Goal: Transaction & Acquisition: Purchase product/service

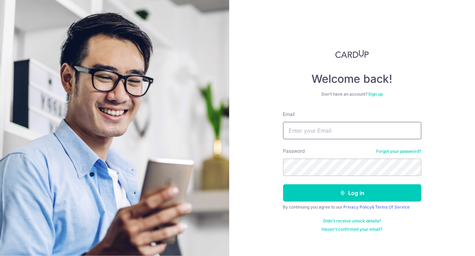
click at [366, 137] on input "Email" at bounding box center [352, 130] width 138 height 17
type input "[PERSON_NAME][EMAIL_ADDRESS][DOMAIN_NAME]"
click at [283, 184] on button "Log in" at bounding box center [352, 192] width 138 height 17
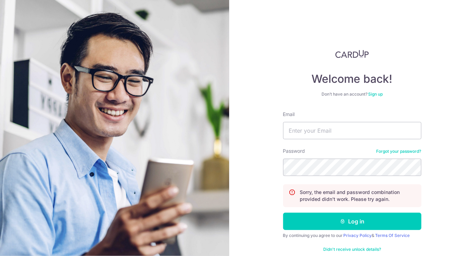
click at [283, 212] on button "Log in" at bounding box center [352, 220] width 138 height 17
click at [333, 128] on input "Email" at bounding box center [352, 130] width 138 height 17
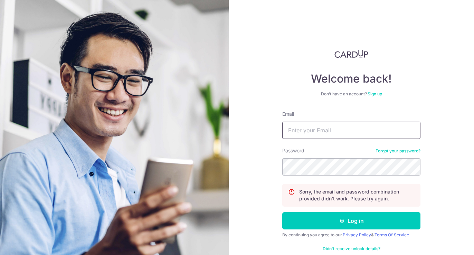
click at [310, 125] on input "Email" at bounding box center [351, 130] width 138 height 17
type input "[PERSON_NAME][EMAIL_ADDRESS][DOMAIN_NAME]"
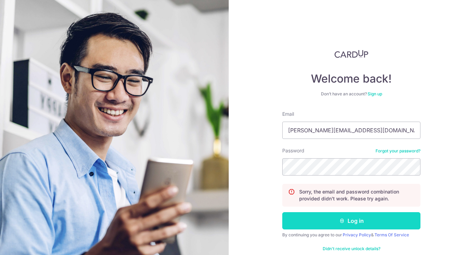
click at [341, 224] on button "Log in" at bounding box center [351, 220] width 138 height 17
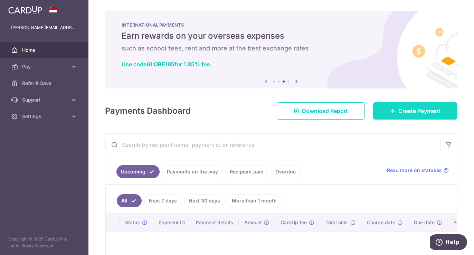
click at [420, 113] on span "Create Payment" at bounding box center [420, 111] width 42 height 8
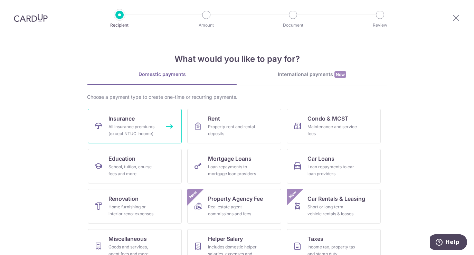
click at [127, 129] on div "All insurance premiums (except NTUC Income)" at bounding box center [134, 130] width 50 height 14
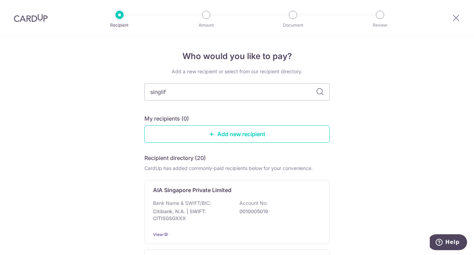
type input "singlife"
click at [248, 93] on input "singlife" at bounding box center [237, 91] width 185 height 17
click at [263, 112] on div "Add a new recipient or select from our recipient directory. My recipients (0) A…" at bounding box center [237, 170] width 185 height 204
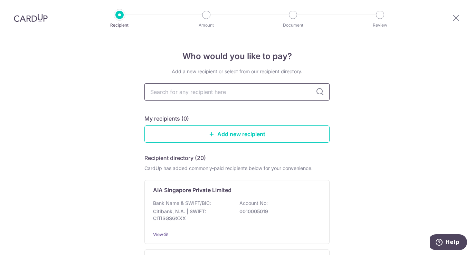
click at [268, 92] on input "text" at bounding box center [237, 91] width 185 height 17
type input "singlife"
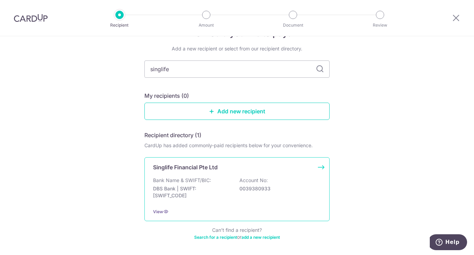
scroll to position [49, 0]
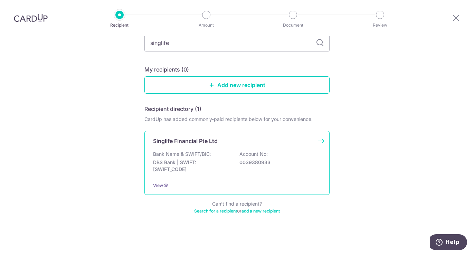
click at [265, 167] on div "Bank Name & SWIFT/BIC: DBS Bank | SWIFT: DBSSSGSGXXX Account No: 0039380933" at bounding box center [237, 164] width 168 height 26
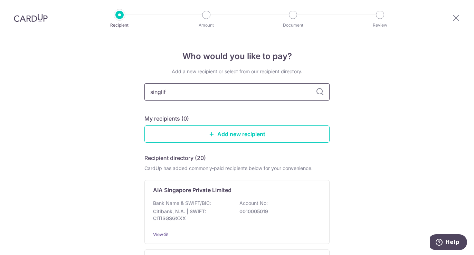
type input "singlife"
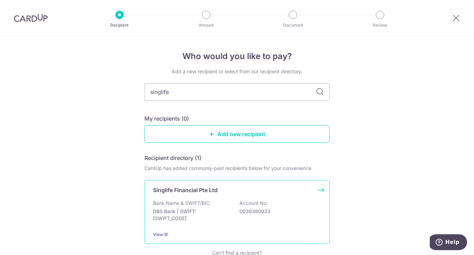
click at [214, 197] on div "Singlife Financial Pte Ltd Bank Name & SWIFT/BIC: DBS Bank | SWIFT: DBSSSGSGXXX…" at bounding box center [237, 212] width 185 height 64
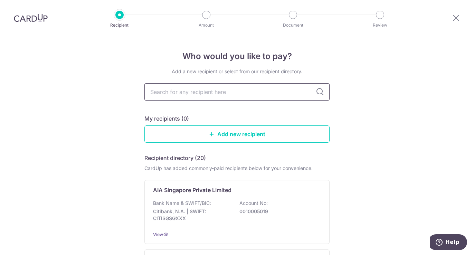
click at [215, 89] on input "text" at bounding box center [237, 91] width 185 height 17
type input "singlife"
type input "singapore life"
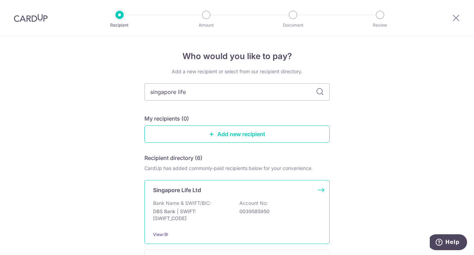
click at [209, 216] on p "DBS Bank | SWIFT: DBSSSGSGXXX" at bounding box center [191, 215] width 77 height 14
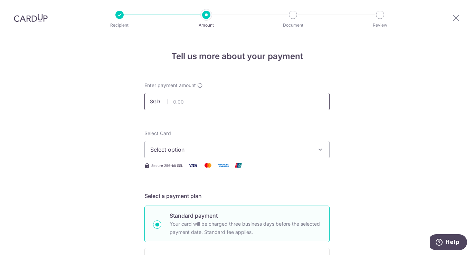
drag, startPoint x: 0, startPoint y: 0, endPoint x: 200, endPoint y: 98, distance: 222.4
click at [200, 98] on input "text" at bounding box center [237, 101] width 185 height 17
click at [191, 101] on input "text" at bounding box center [237, 101] width 185 height 17
type input "792.20"
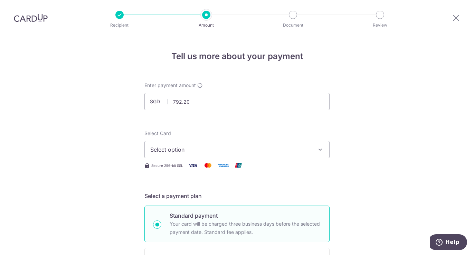
click at [172, 148] on span "Select option" at bounding box center [230, 150] width 161 height 8
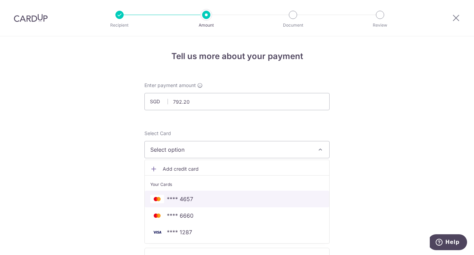
click at [180, 198] on span "**** 4657" at bounding box center [180, 199] width 26 height 8
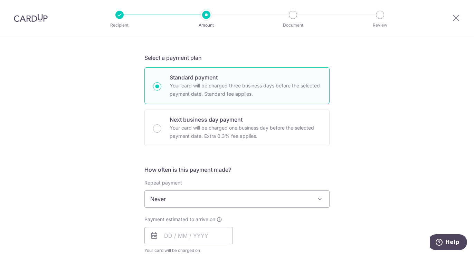
scroll to position [242, 0]
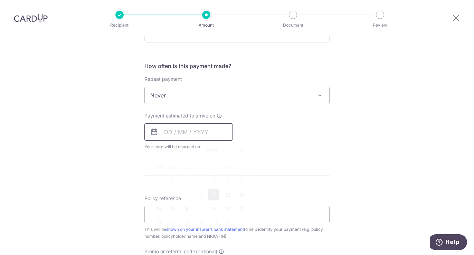
click at [179, 132] on input "text" at bounding box center [189, 131] width 89 height 17
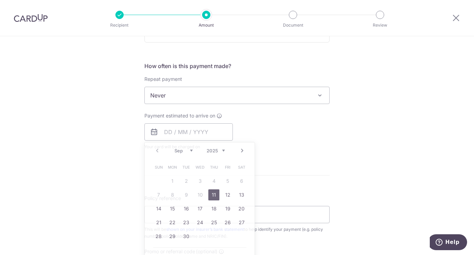
click at [104, 142] on div "Tell us more about your payment Enter payment amount SGD 792.20 792.20 Select C…" at bounding box center [237, 107] width 474 height 626
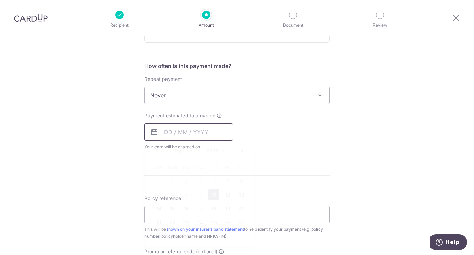
click at [164, 130] on input "text" at bounding box center [189, 131] width 89 height 17
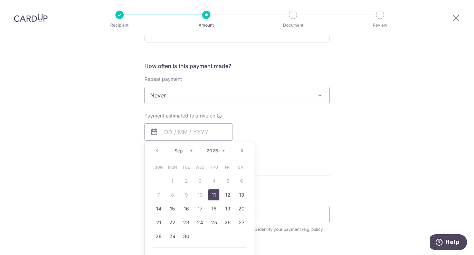
click at [213, 195] on link "11" at bounding box center [214, 194] width 11 height 11
type input "11/09/2025"
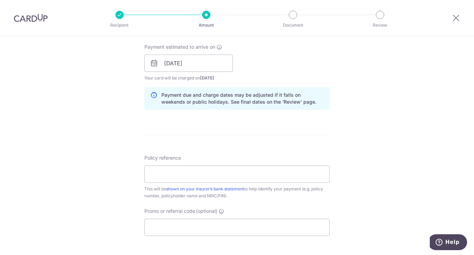
scroll to position [311, 0]
click at [153, 174] on input "Policy reference" at bounding box center [237, 173] width 185 height 17
click at [184, 170] on input "Policy reference" at bounding box center [237, 173] width 185 height 17
paste input "83457539"
type input "83457539"
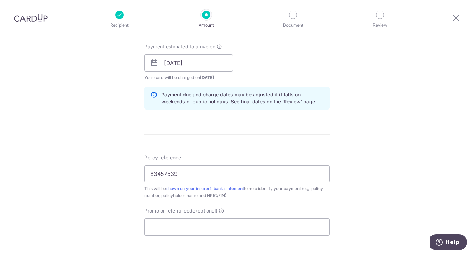
click at [52, 189] on div "Tell us more about your payment Enter payment amount SGD 792.20 792.20 Select C…" at bounding box center [237, 52] width 474 height 654
click at [225, 228] on input "Promo or referral code (optional)" at bounding box center [237, 227] width 185 height 17
paste input "OFF225"
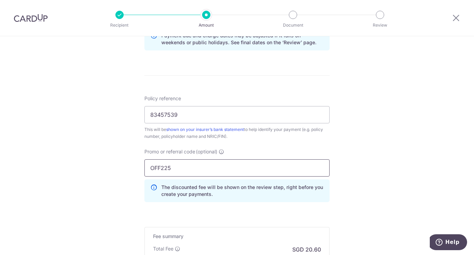
scroll to position [380, 0]
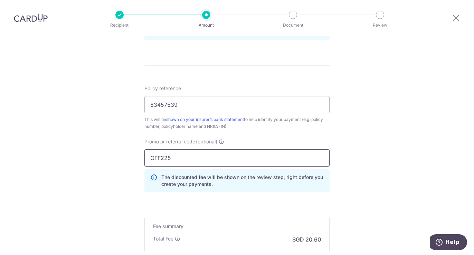
type input "OFF225"
click at [261, 200] on form "Enter payment amount SGD 792.20 792.20 Select Card **** 4657 Add credit card Yo…" at bounding box center [237, 5] width 185 height 607
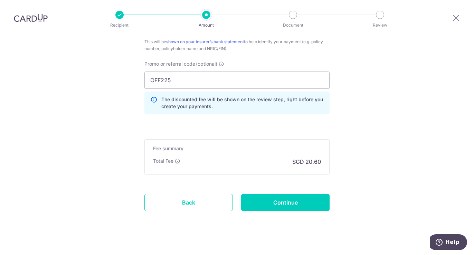
scroll to position [466, 0]
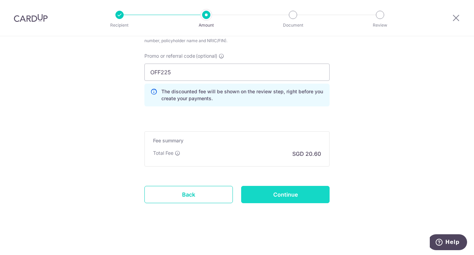
click at [280, 193] on input "Continue" at bounding box center [285, 194] width 89 height 17
type input "Create Schedule"
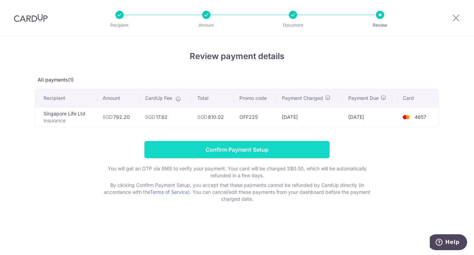
click at [291, 149] on input "Confirm Payment Setup" at bounding box center [237, 149] width 185 height 17
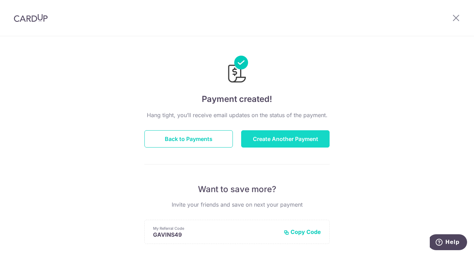
click at [276, 131] on button "Create Another Payment" at bounding box center [285, 138] width 89 height 17
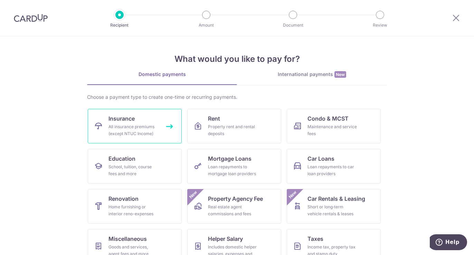
click at [120, 130] on div "All insurance premiums (except NTUC Income)" at bounding box center [134, 130] width 50 height 14
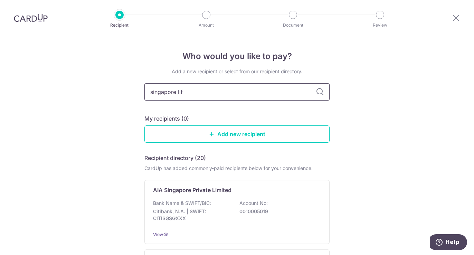
type input "singapore life"
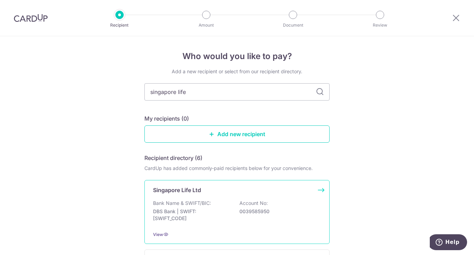
click at [222, 210] on p "DBS Bank | SWIFT: [SWIFT_CODE]" at bounding box center [191, 215] width 77 height 14
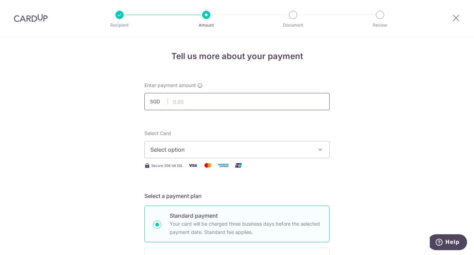
click at [189, 103] on input "text" at bounding box center [237, 101] width 185 height 17
type input "1,450.00"
click at [242, 153] on span "Select option" at bounding box center [230, 150] width 161 height 8
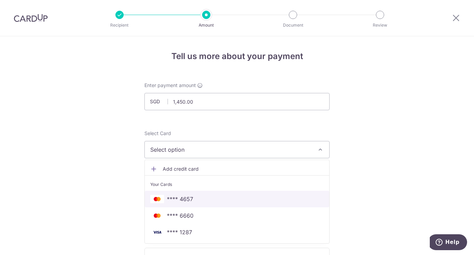
click at [211, 198] on span "**** 4657" at bounding box center [237, 199] width 174 height 8
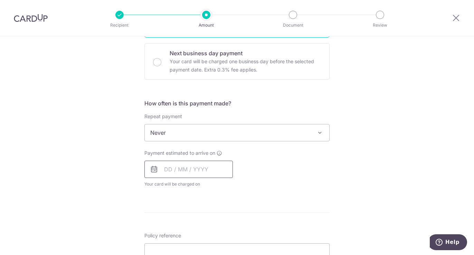
scroll to position [207, 0]
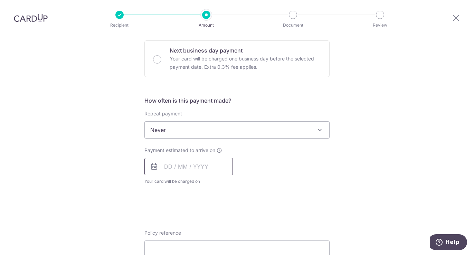
click at [188, 173] on input "text" at bounding box center [189, 166] width 89 height 17
click at [119, 190] on div "Tell us more about your payment Enter payment amount SGD 1,450.00 1450.00 Selec…" at bounding box center [237, 142] width 474 height 626
click at [207, 169] on input "text" at bounding box center [189, 166] width 89 height 17
click at [209, 229] on link "11" at bounding box center [214, 229] width 11 height 11
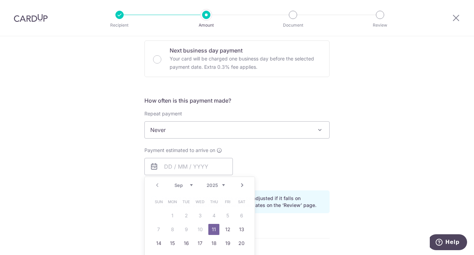
type input "11/09/2025"
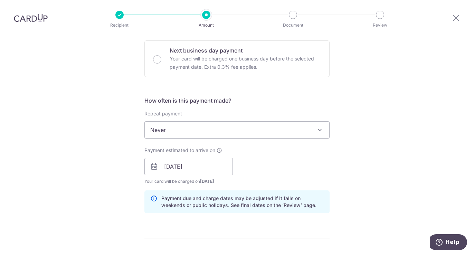
click at [339, 168] on div "Tell us more about your payment Enter payment amount SGD 1,450.00 1450.00 Selec…" at bounding box center [237, 156] width 474 height 654
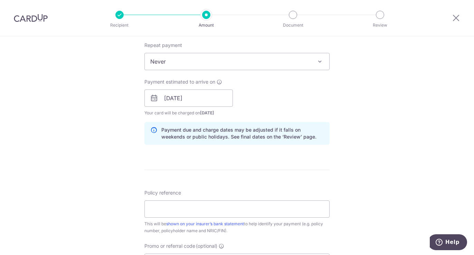
scroll to position [277, 0]
click at [237, 212] on input "Policy reference" at bounding box center [237, 208] width 185 height 17
click at [217, 206] on input "Policy reference" at bounding box center [237, 208] width 185 height 17
paste input "83457548"
type input "83457548"
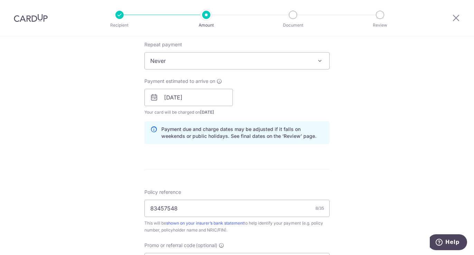
click at [83, 202] on div "Tell us more about your payment Enter payment amount SGD 1,450.00 1450.00 Selec…" at bounding box center [237, 87] width 474 height 654
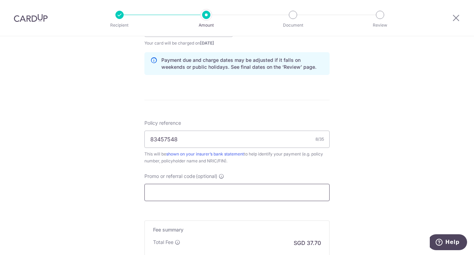
click at [182, 196] on input "Promo or referral code (optional)" at bounding box center [237, 192] width 185 height 17
paste input "OFF225"
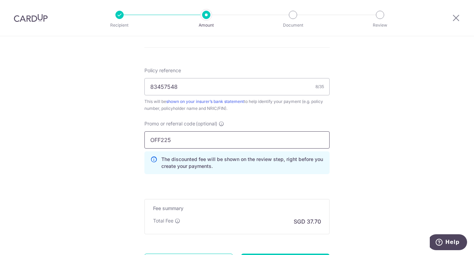
scroll to position [450, 0]
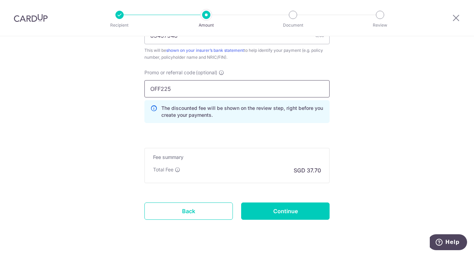
type input "OFF225"
click at [271, 219] on input "Continue" at bounding box center [285, 211] width 89 height 17
type input "Create Schedule"
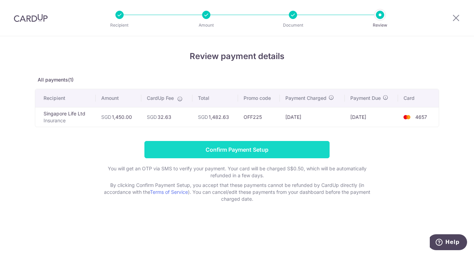
click at [241, 154] on input "Confirm Payment Setup" at bounding box center [237, 149] width 185 height 17
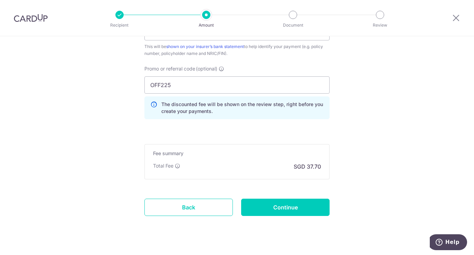
scroll to position [494, 0]
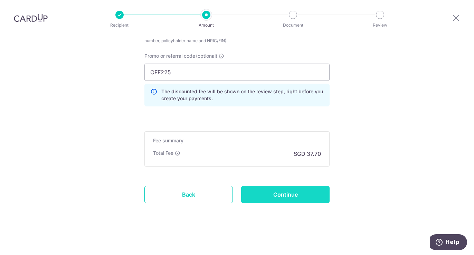
click at [275, 199] on input "Continue" at bounding box center [285, 194] width 89 height 17
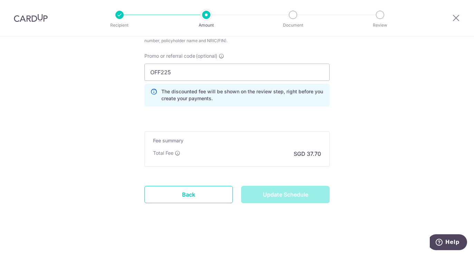
type input "Update Schedule"
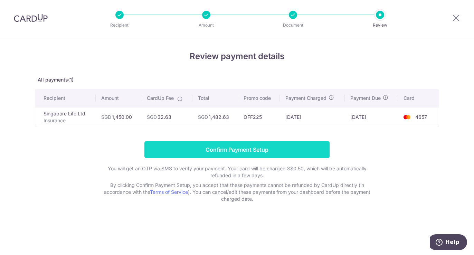
click at [180, 146] on input "Confirm Payment Setup" at bounding box center [237, 149] width 185 height 17
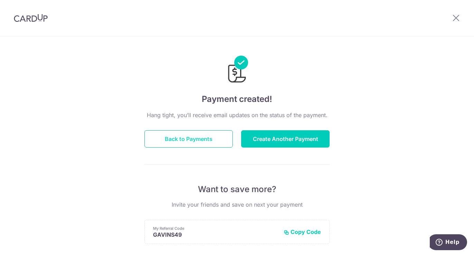
click at [199, 135] on button "Back to Payments" at bounding box center [189, 138] width 89 height 17
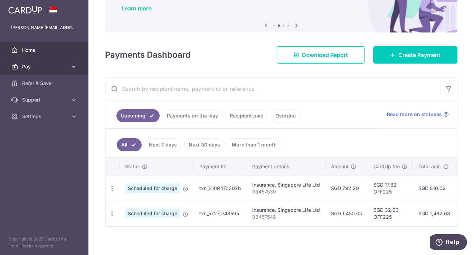
click at [73, 67] on icon at bounding box center [74, 66] width 7 height 7
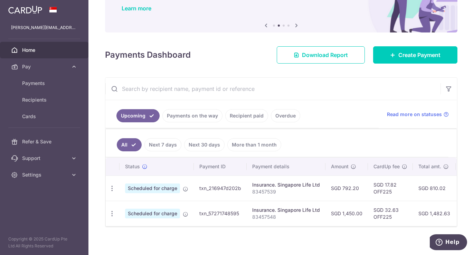
click at [250, 114] on link "Recipient paid" at bounding box center [246, 115] width 43 height 13
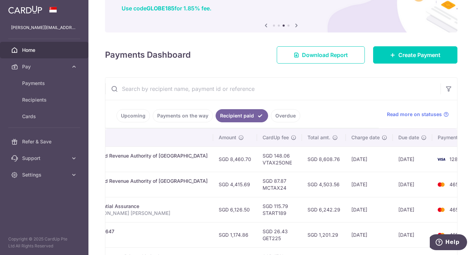
scroll to position [0, 173]
drag, startPoint x: 396, startPoint y: 188, endPoint x: 323, endPoint y: 196, distance: 73.8
click at [323, 196] on tr "PDF Receipt Payment Sent txn_373ed5bf6f4 Income Tax. Inland Revenue Authority o…" at bounding box center [208, 184] width 550 height 25
click at [344, 193] on td "04/07/2024" at bounding box center [367, 184] width 47 height 25
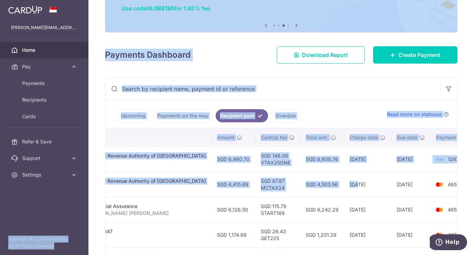
scroll to position [0, 0]
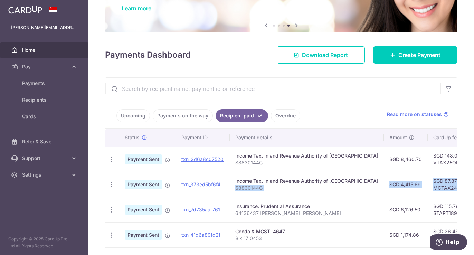
drag, startPoint x: 330, startPoint y: 192, endPoint x: 291, endPoint y: 192, distance: 38.7
click at [291, 192] on tr "PDF Receipt Payment Sent txn_373ed5bf6f4 Income Tax. Inland Revenue Authority o…" at bounding box center [380, 184] width 550 height 25
click at [288, 204] on div "Insurance. Prudential Assurance" at bounding box center [306, 206] width 143 height 7
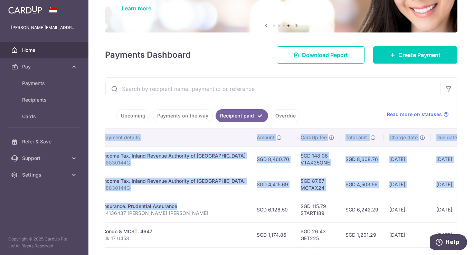
scroll to position [0, 173]
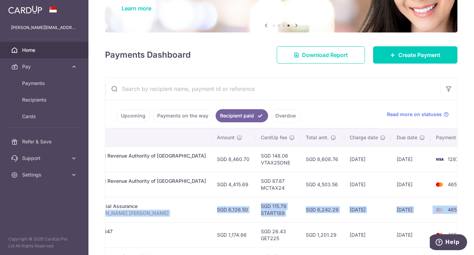
drag, startPoint x: 366, startPoint y: 205, endPoint x: 437, endPoint y: 203, distance: 71.3
click at [437, 203] on tr "PDF Receipt Payment Sent txn_7d735aaf761 Insurance. Prudential Assurance 641364…" at bounding box center [208, 209] width 550 height 25
click at [438, 212] on td "4657" at bounding box center [457, 209] width 53 height 25
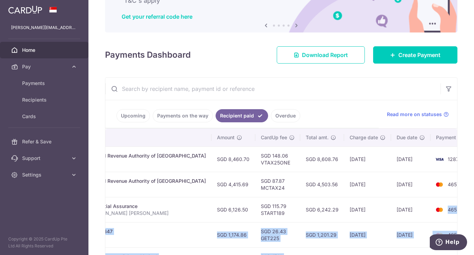
drag, startPoint x: 430, startPoint y: 210, endPoint x: 311, endPoint y: 204, distance: 119.5
click at [311, 204] on tr "PDF Receipt Payment Sent txn_7d735aaf761 Insurance. Prudential Assurance 641364…" at bounding box center [208, 209] width 550 height 25
click at [344, 210] on td "18/01/2021" at bounding box center [367, 209] width 47 height 25
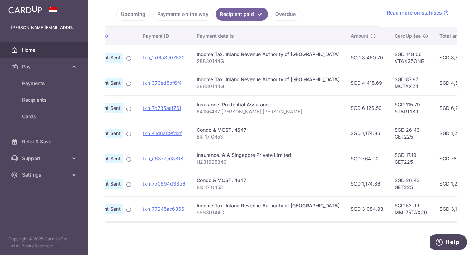
scroll to position [0, 0]
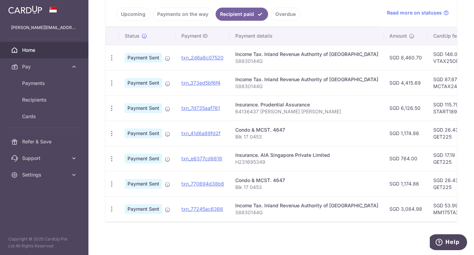
drag, startPoint x: 385, startPoint y: 213, endPoint x: 80, endPoint y: 212, distance: 305.3
click at [80, 212] on main "gavin.swee@gmail.com Home Pay Payments Recipients Cards Refer & Save Support FA…" at bounding box center [237, 127] width 474 height 255
drag, startPoint x: 299, startPoint y: 222, endPoint x: 312, endPoint y: 224, distance: 13.0
click at [312, 225] on div "× Pause Schedule Pause all future payments in this series Pause just this one p…" at bounding box center [282, 127] width 386 height 255
click at [313, 223] on div "× Pause Schedule Pause all future payments in this series Pause just this one p…" at bounding box center [282, 127] width 386 height 255
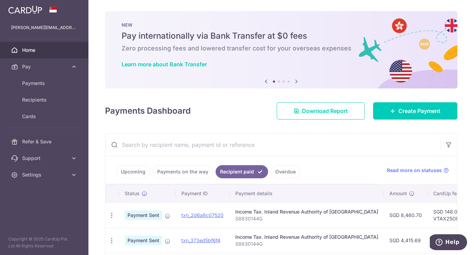
click at [25, 9] on img at bounding box center [25, 10] width 34 height 8
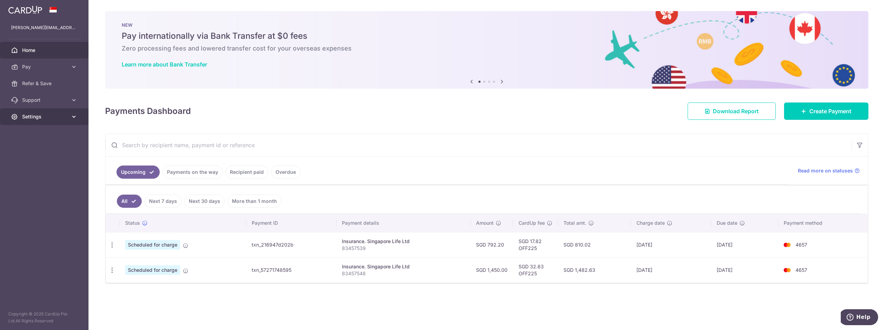
click at [71, 117] on icon at bounding box center [74, 116] width 7 height 7
click at [34, 152] on span "Logout" at bounding box center [45, 149] width 46 height 7
